Goal: Navigation & Orientation: Find specific page/section

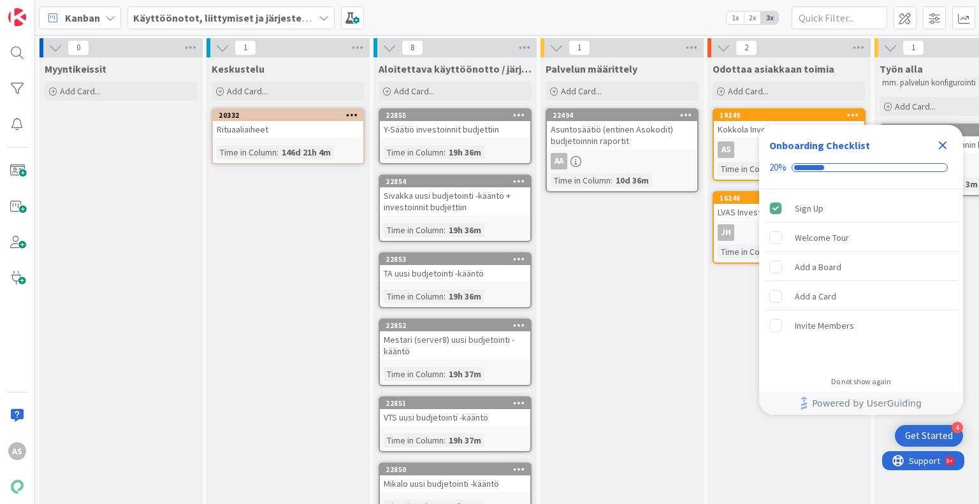
click at [943, 144] on icon "Close Checklist" at bounding box center [943, 145] width 8 height 8
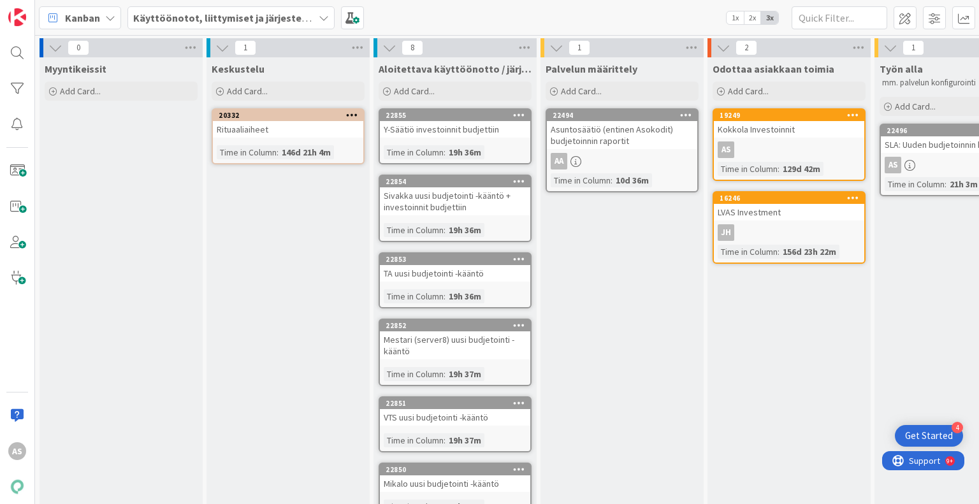
click at [208, 18] on b "Käyttöönotot, liittymiset ja järjestelmävaihdokset" at bounding box center [252, 17] width 238 height 13
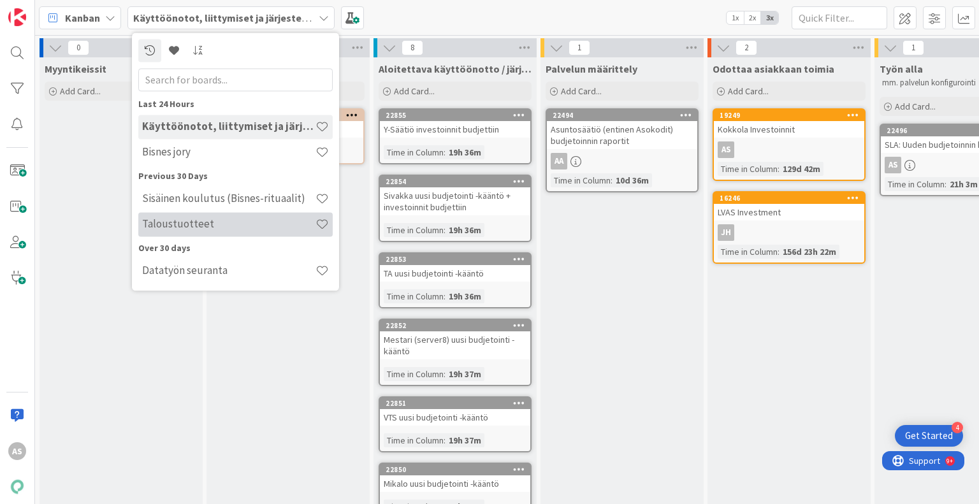
click at [191, 226] on h4 "Taloustuotteet" at bounding box center [228, 224] width 173 height 13
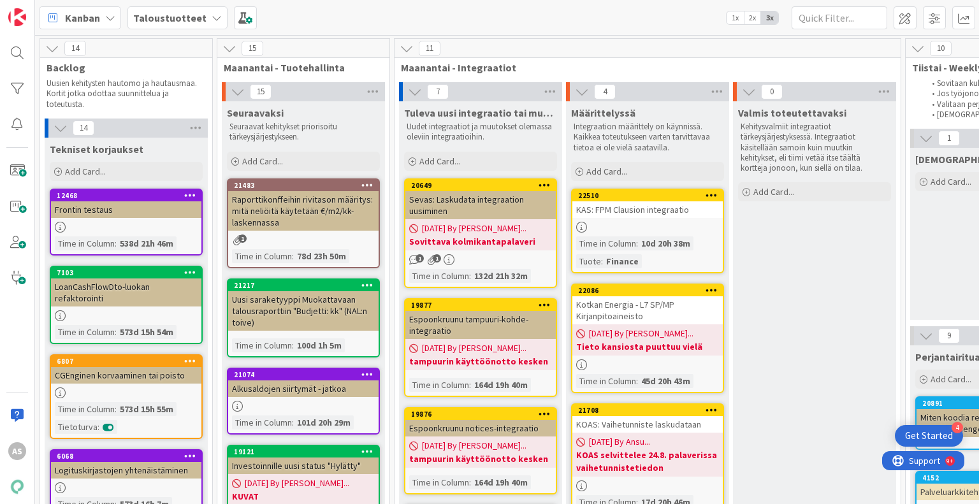
click at [178, 19] on b "Taloustuotteet" at bounding box center [169, 17] width 73 height 13
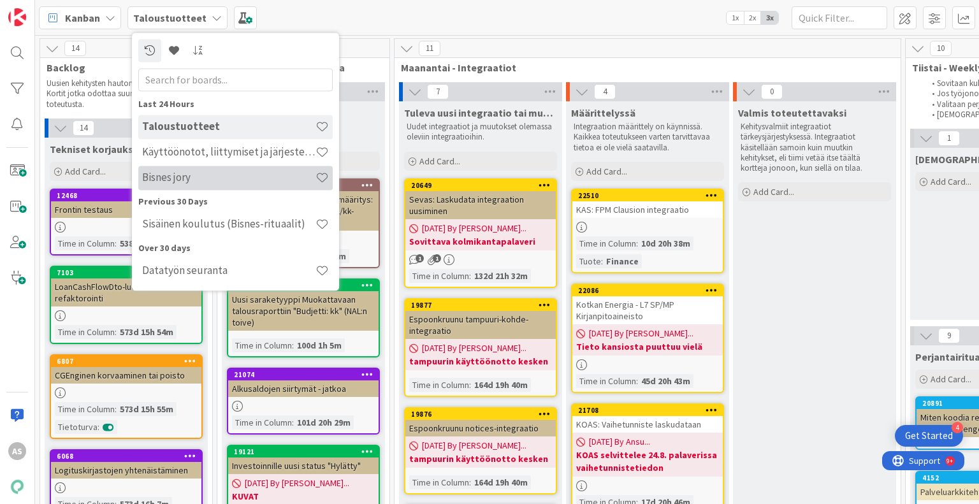
click at [233, 180] on h4 "Bisnes jory" at bounding box center [228, 177] width 173 height 13
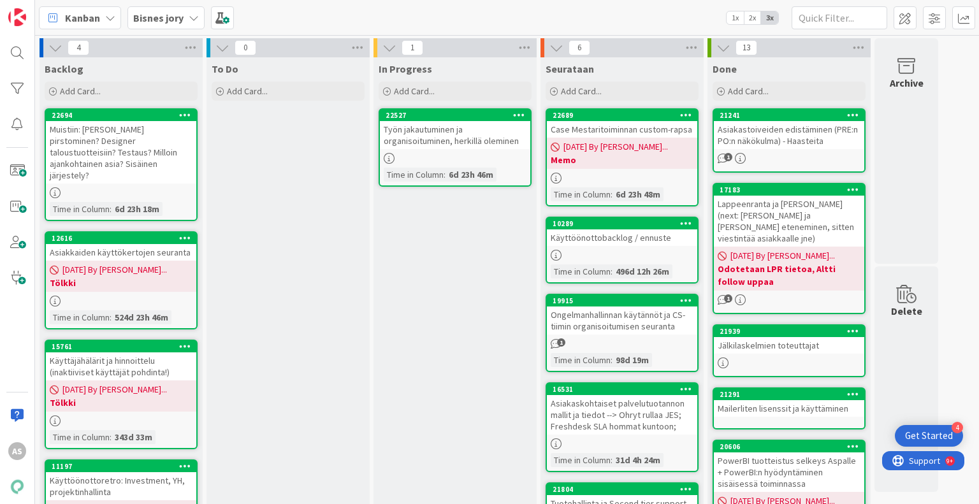
click at [178, 20] on b "Bisnes jory" at bounding box center [158, 17] width 50 height 13
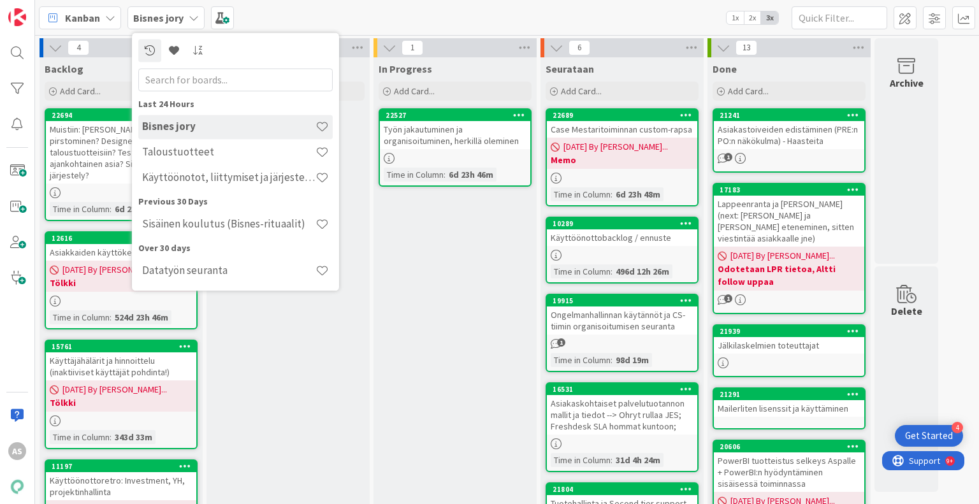
click at [231, 180] on h4 "Käyttöönotot, liittymiset ja järjestelmävaihdokset" at bounding box center [228, 177] width 173 height 13
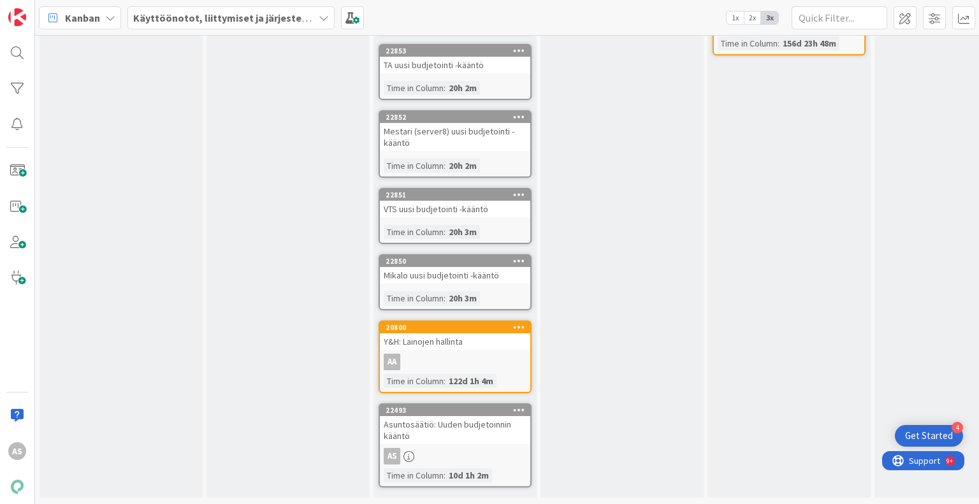
scroll to position [213, 0]
